Goal: Book appointment/travel/reservation

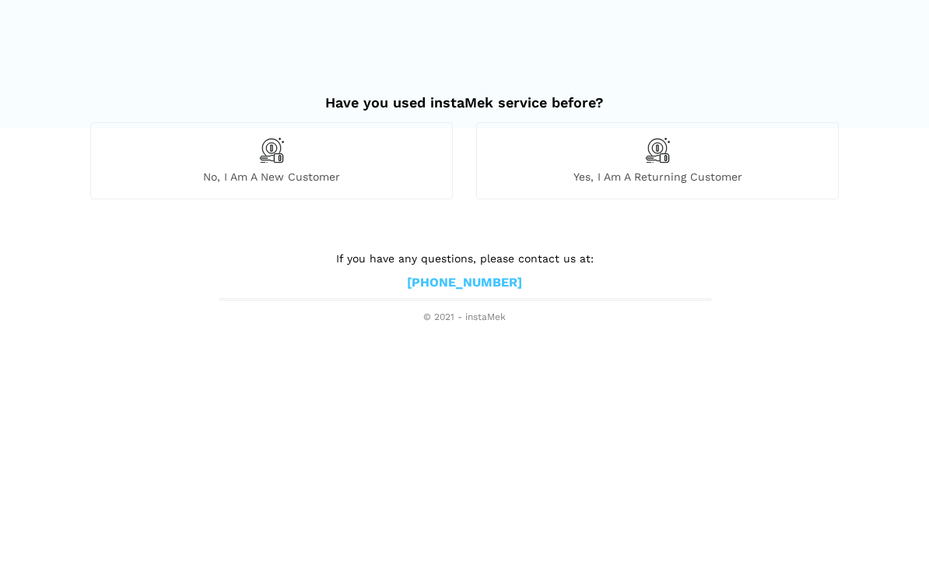
click at [669, 156] on img at bounding box center [657, 150] width 26 height 26
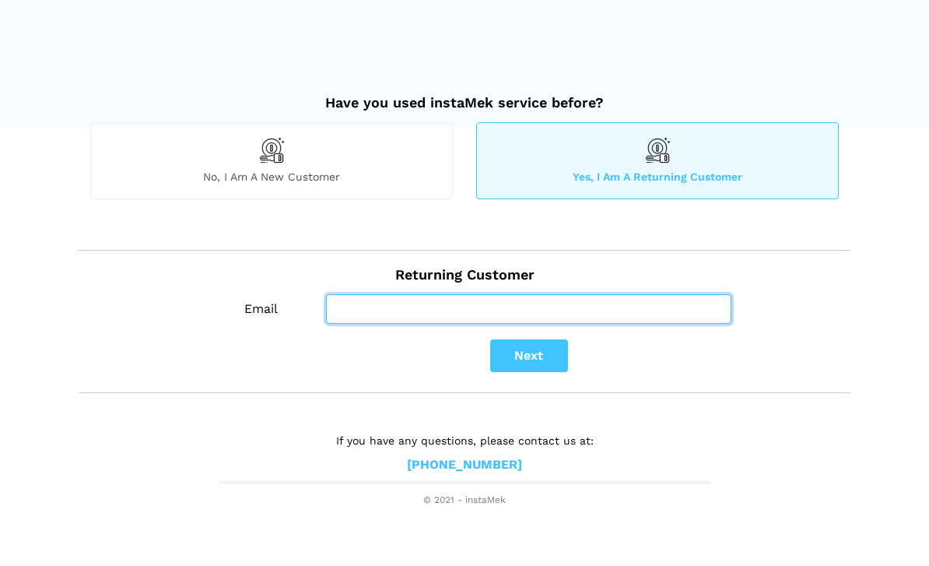
click at [400, 310] on input "Email" at bounding box center [528, 309] width 405 height 30
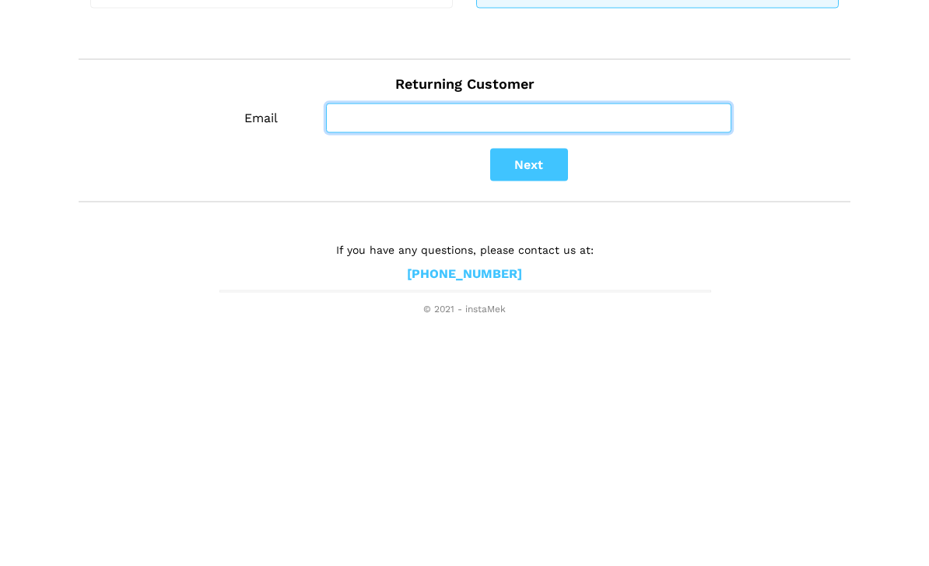
type input "[EMAIL_ADDRESS][DOMAIN_NAME]"
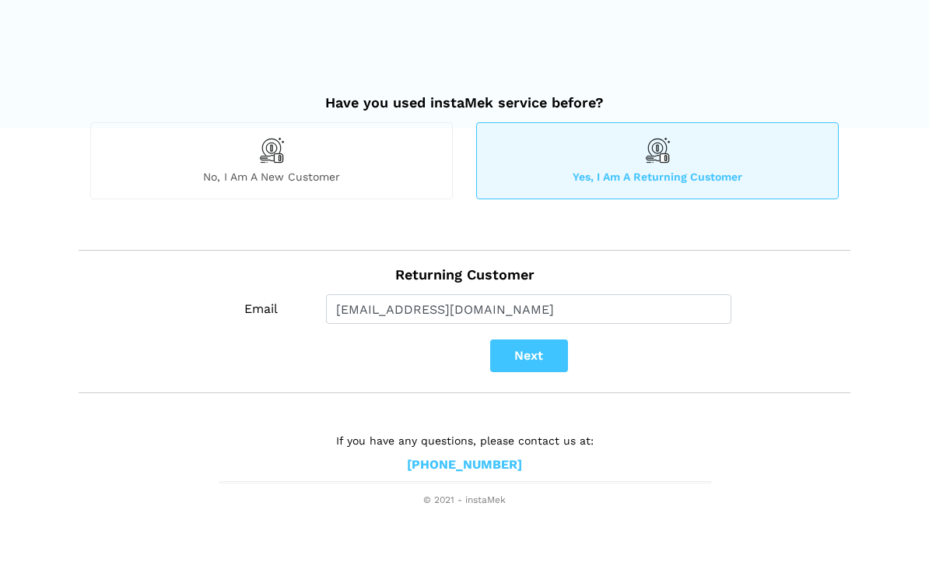
click at [539, 356] on button "Next" at bounding box center [529, 355] width 78 height 33
click at [538, 355] on button "Next" at bounding box center [529, 355] width 78 height 33
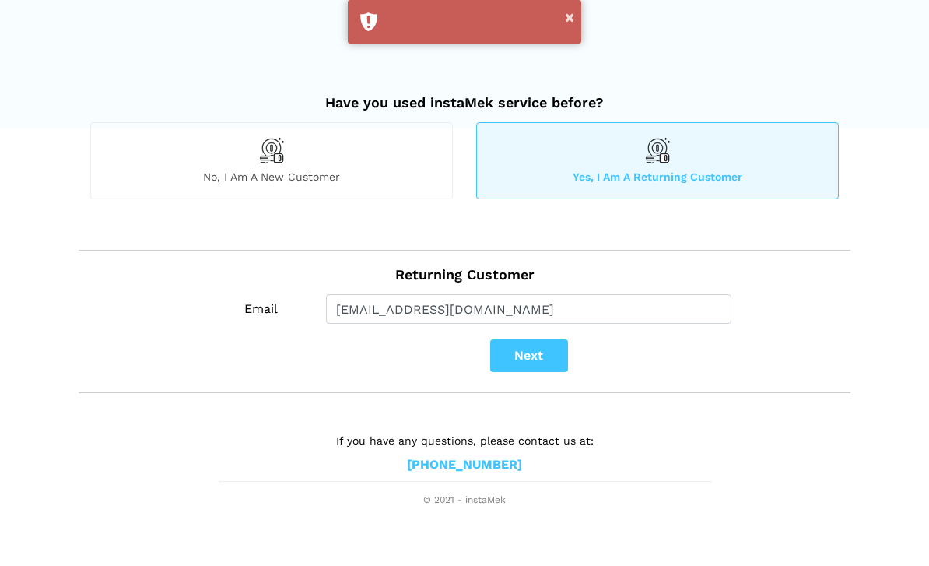
click at [571, 15] on button "×" at bounding box center [569, 17] width 9 height 20
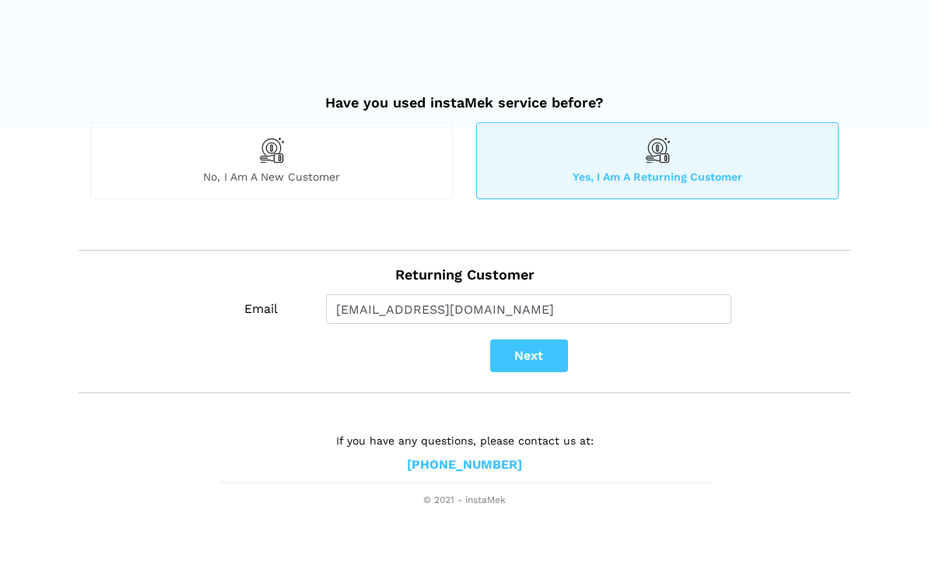
click at [538, 349] on button "Next" at bounding box center [529, 355] width 78 height 33
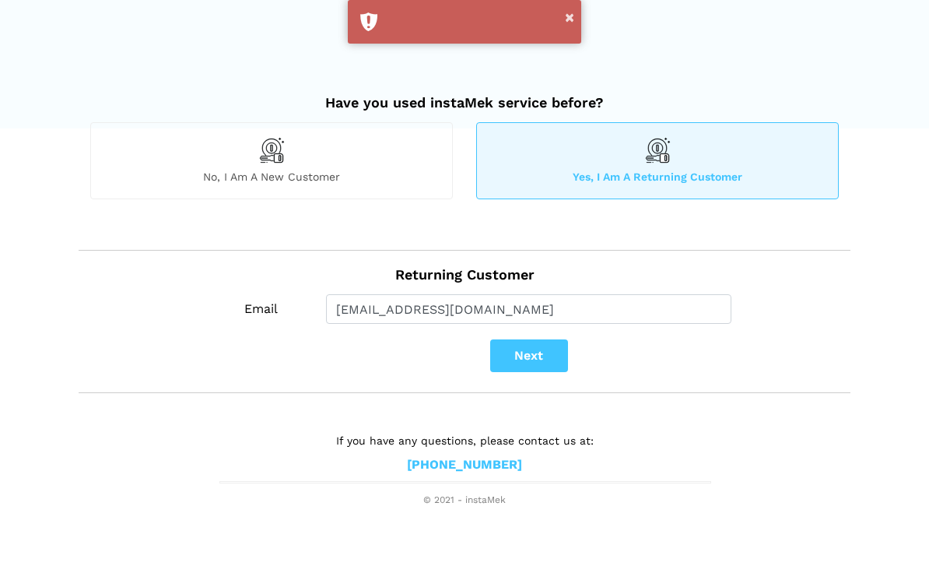
click at [445, 19] on div "×" at bounding box center [464, 22] width 233 height 44
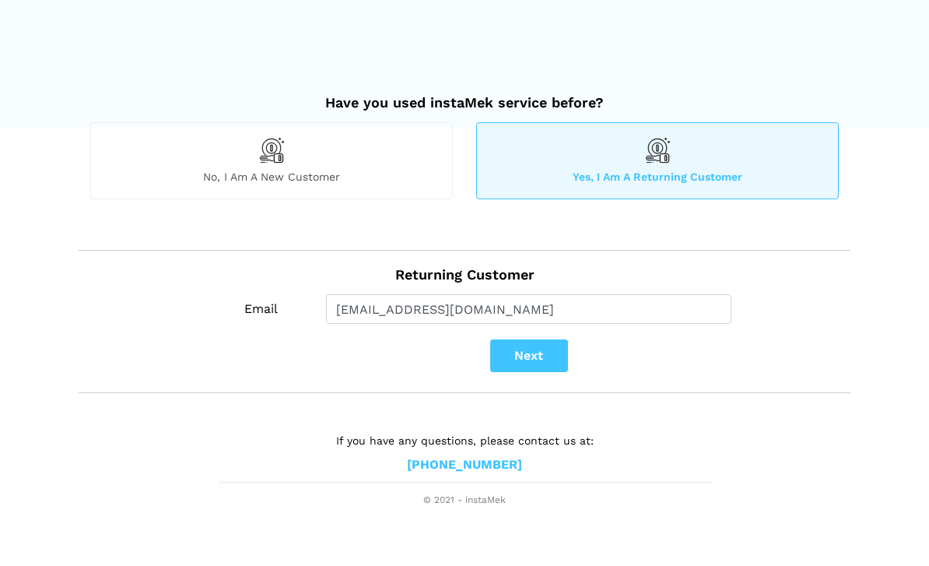
click at [278, 161] on img at bounding box center [271, 150] width 26 height 26
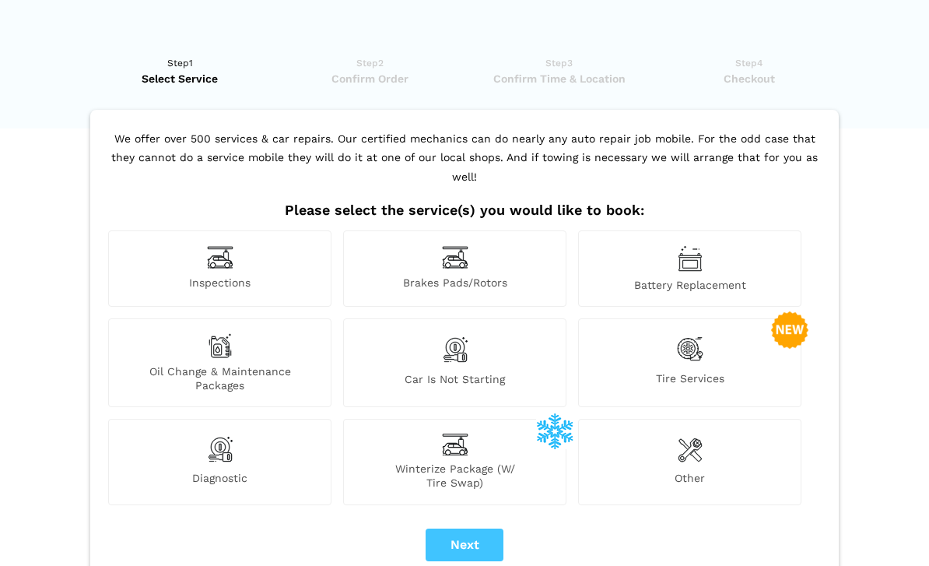
click at [702, 341] on img at bounding box center [690, 349] width 26 height 32
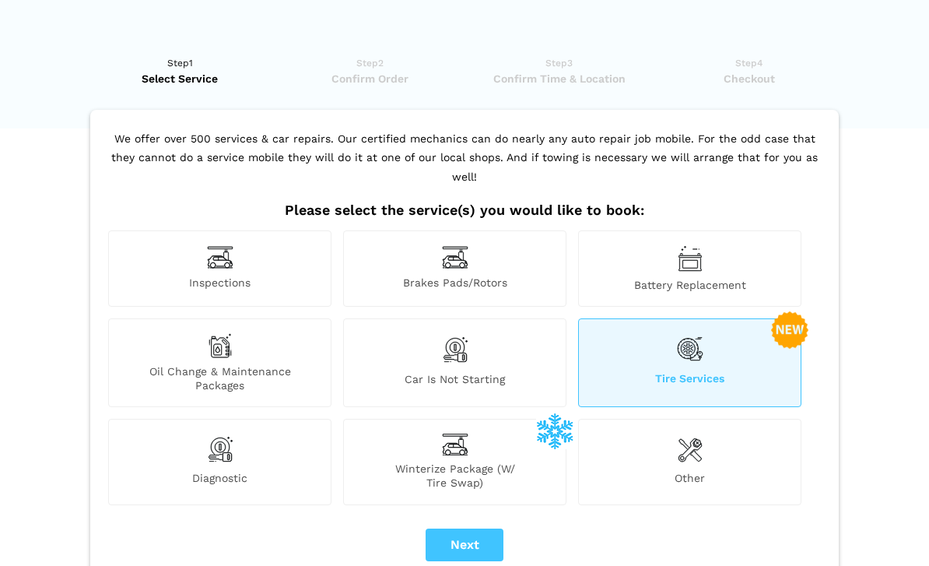
click at [475, 528] on button "Next" at bounding box center [465, 544] width 78 height 33
checkbox input "true"
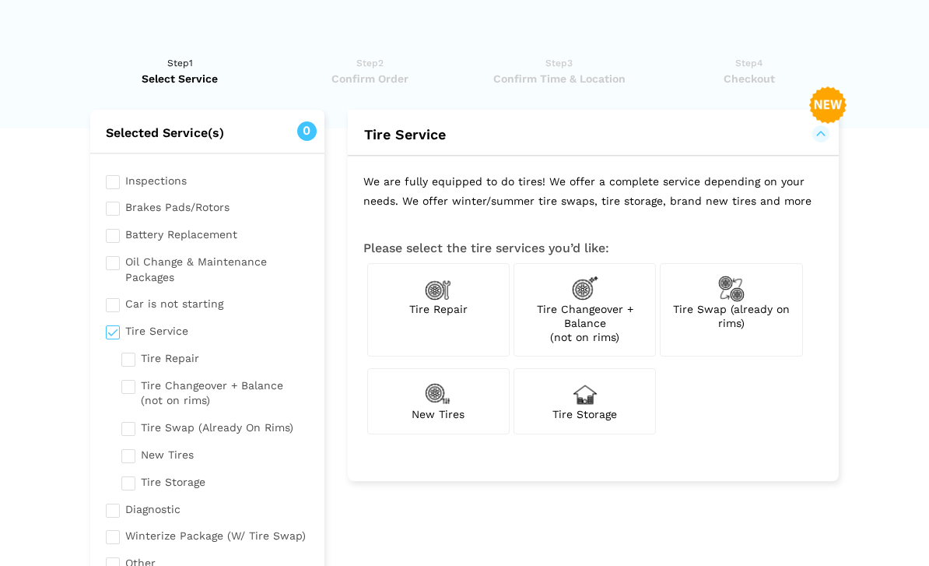
click at [135, 422] on input "checkbox" at bounding box center [215, 425] width 188 height 19
checkbox input "true"
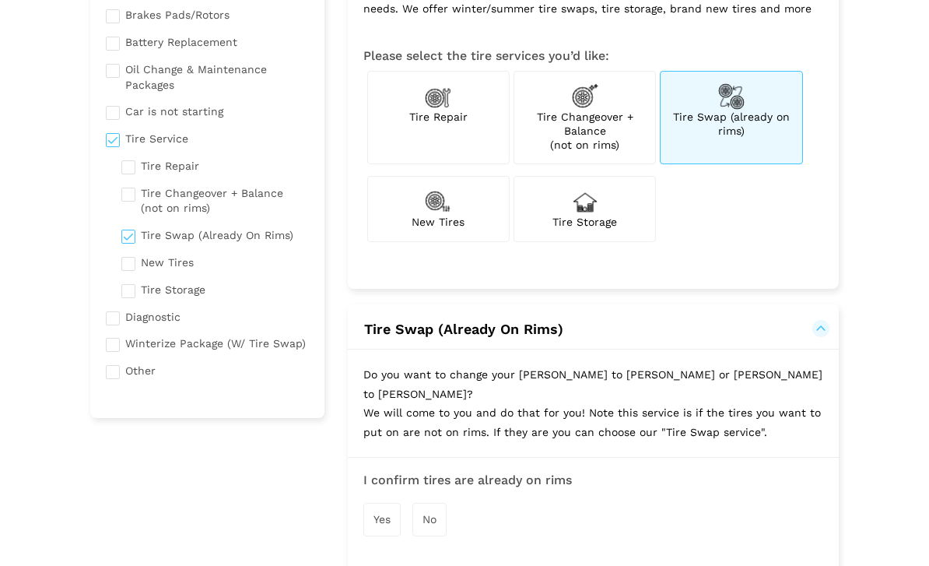
scroll to position [194, 0]
click at [394, 501] on div "Yes" at bounding box center [381, 517] width 37 height 33
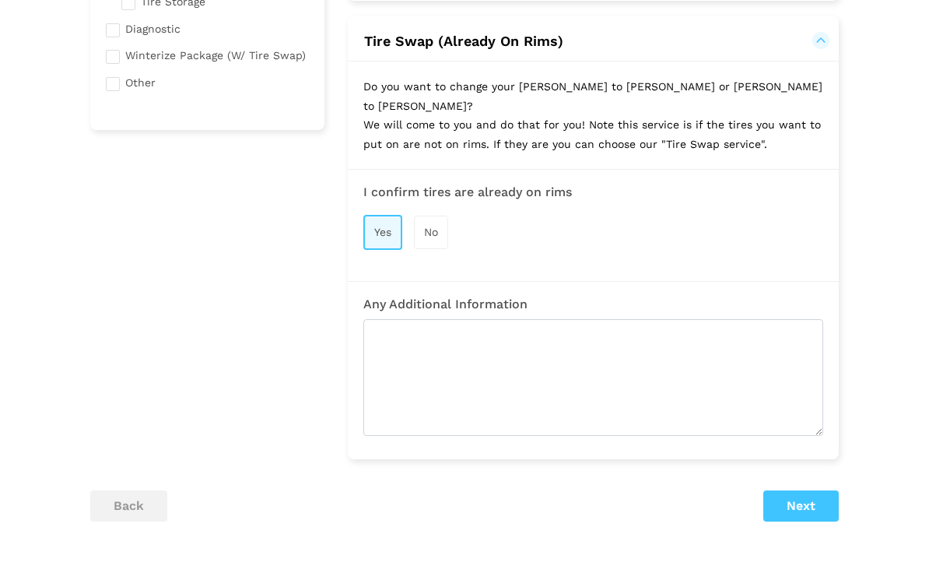
click at [813, 491] on button "Next" at bounding box center [801, 506] width 75 height 31
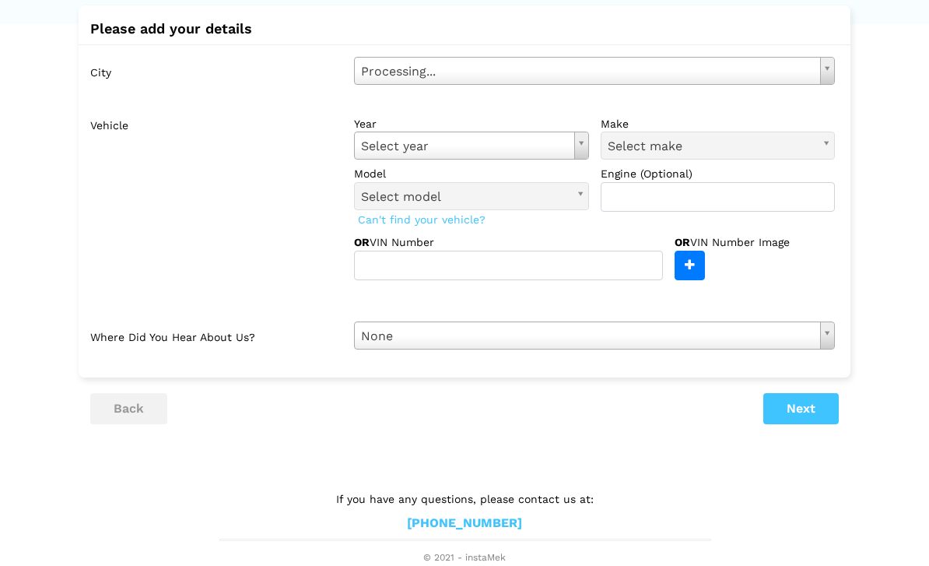
scroll to position [48, 0]
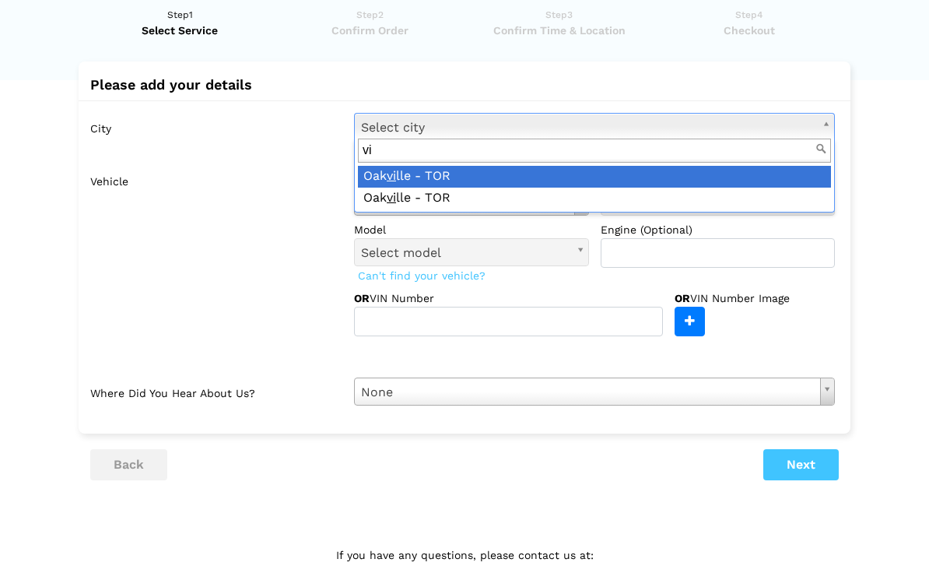
type input "v"
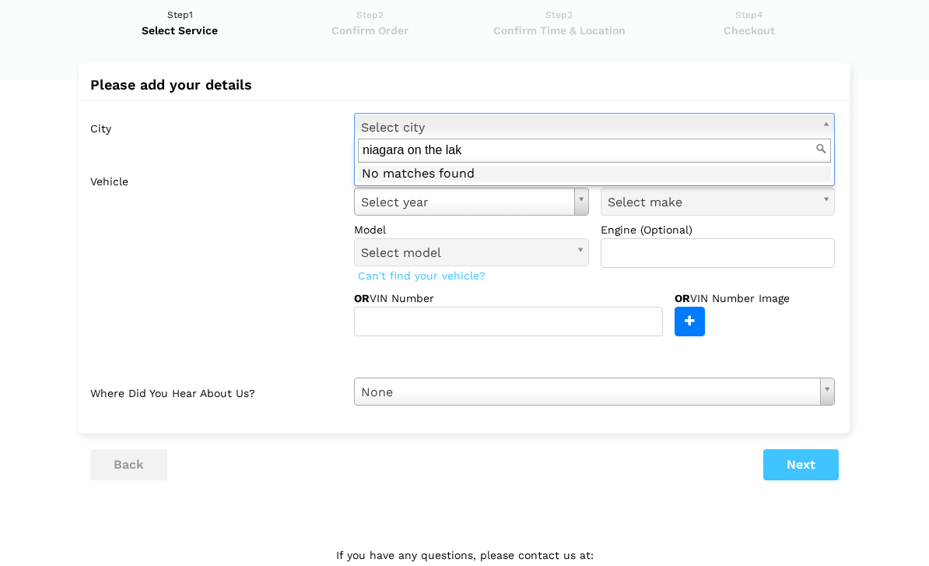
type input "niagara on the lake"
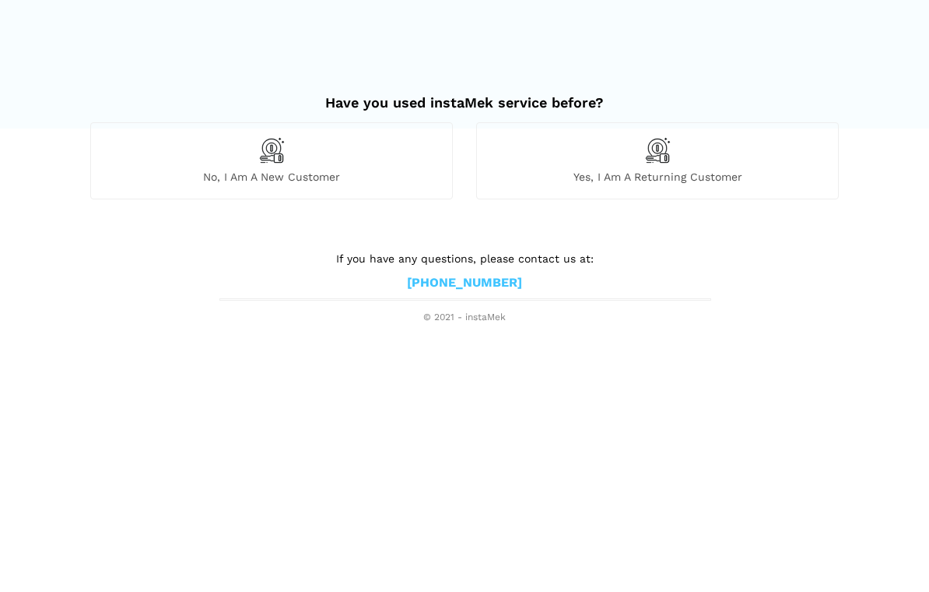
click at [259, 160] on img at bounding box center [271, 150] width 26 height 26
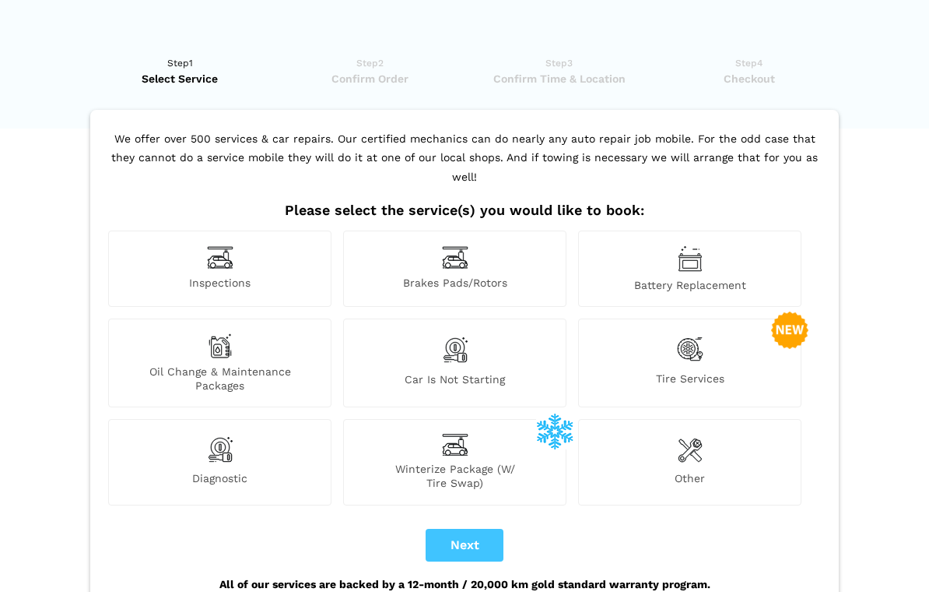
click at [701, 341] on img at bounding box center [690, 349] width 26 height 32
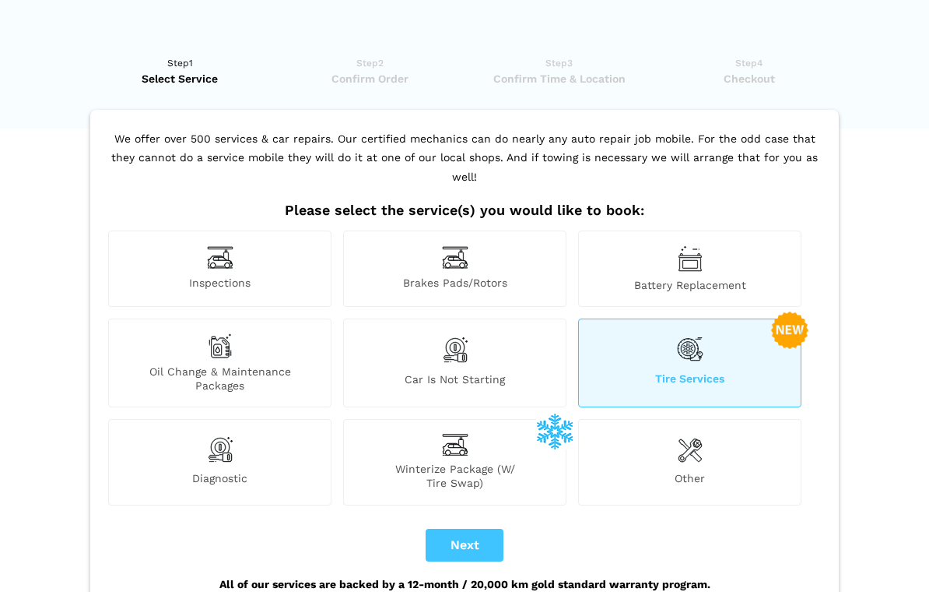
click at [474, 528] on button "Next" at bounding box center [465, 544] width 78 height 33
checkbox input "true"
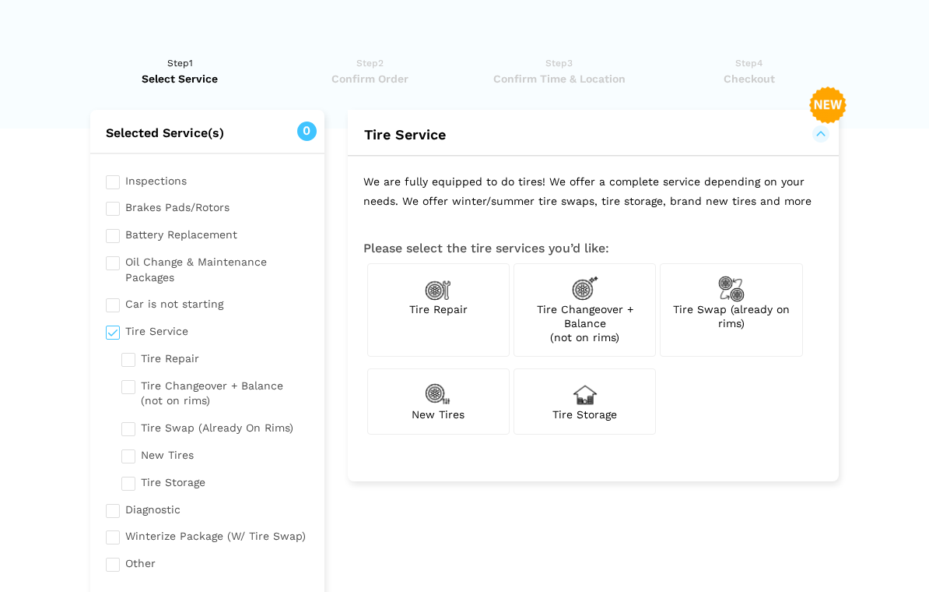
click at [135, 423] on input "checkbox" at bounding box center [215, 425] width 188 height 19
checkbox input "true"
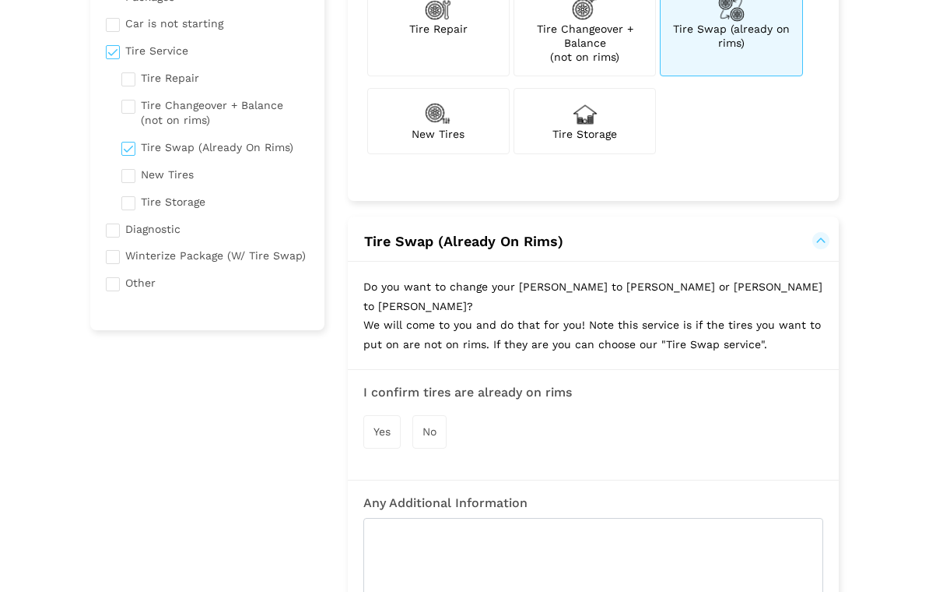
click at [388, 426] on span "Yes" at bounding box center [382, 432] width 17 height 12
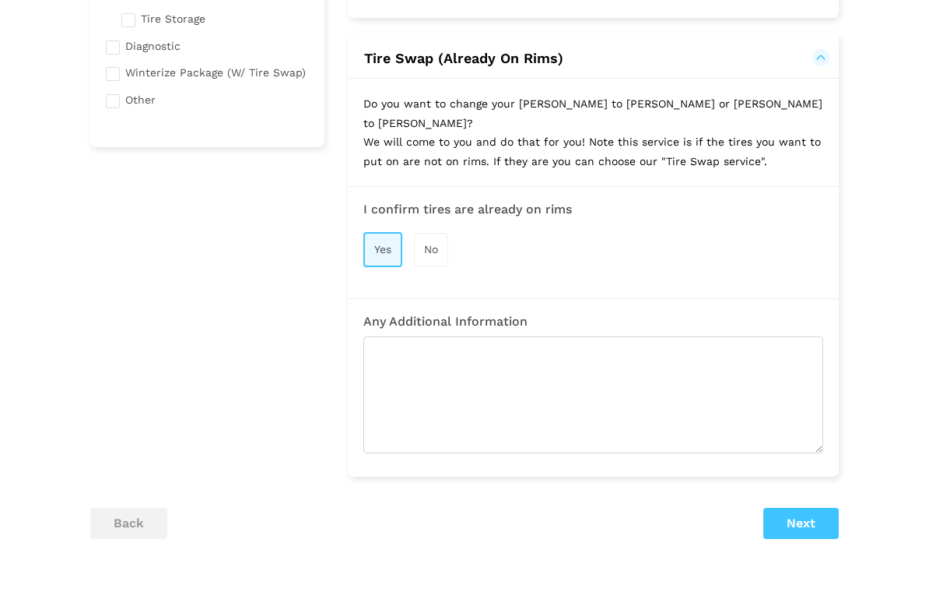
scroll to position [539, 0]
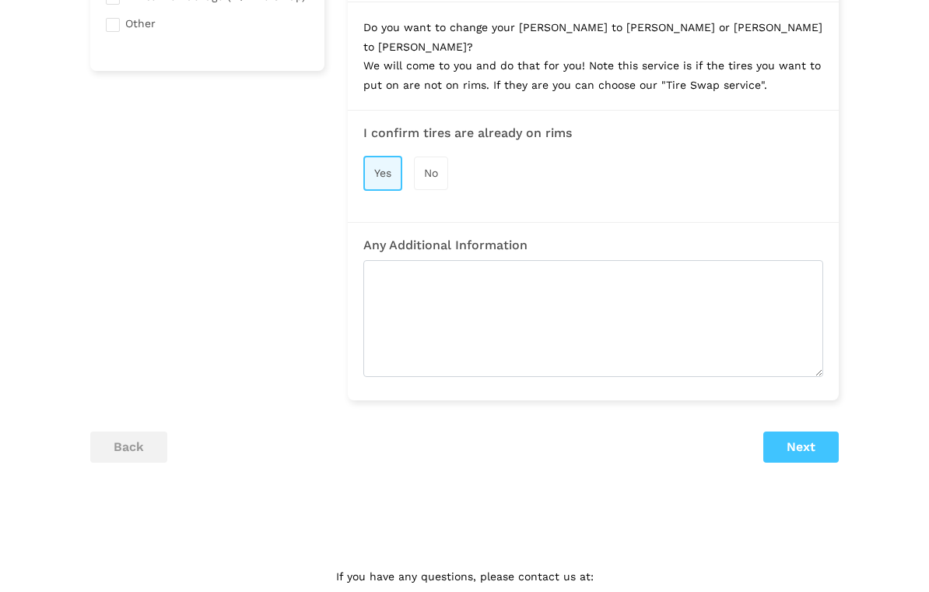
click at [806, 431] on button "Next" at bounding box center [801, 446] width 75 height 31
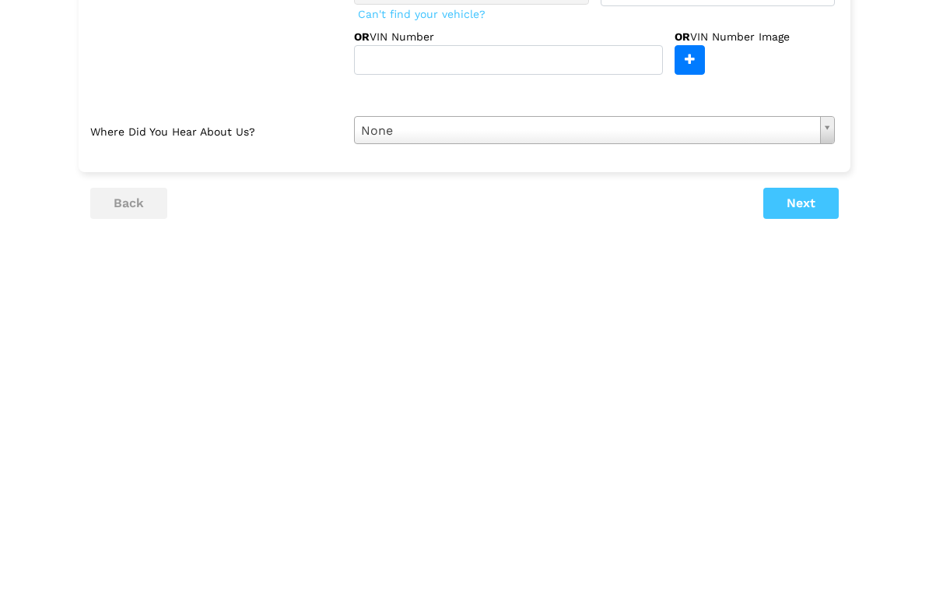
scroll to position [72, 0]
